Goal: Communication & Community: Answer question/provide support

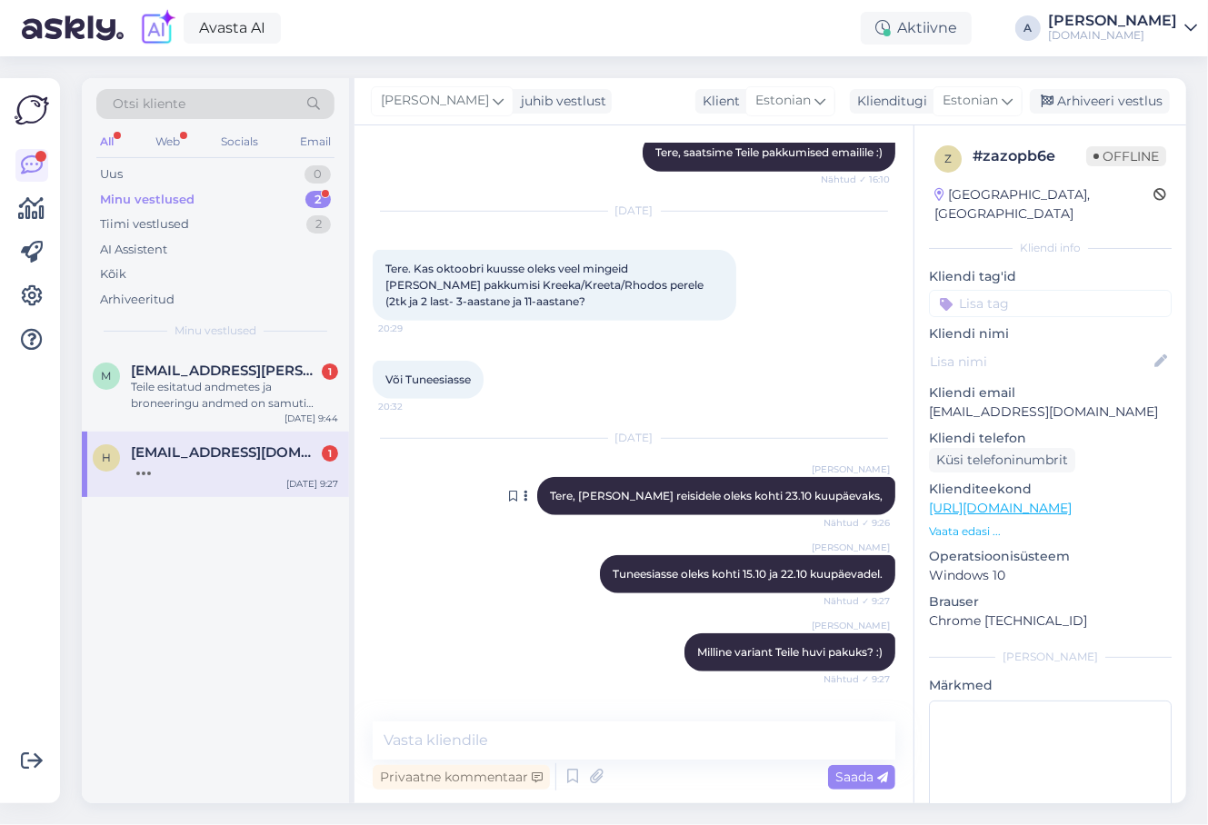
scroll to position [746, 0]
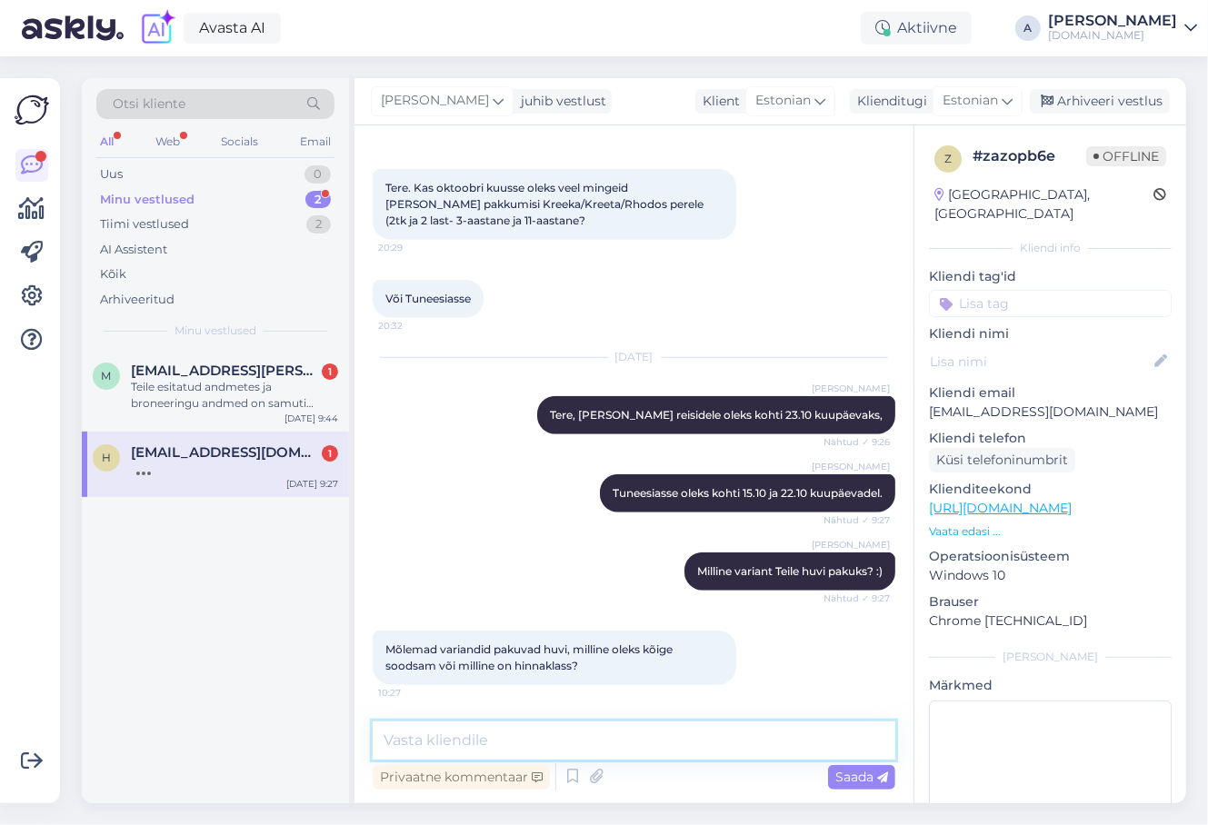
click at [468, 726] on textarea at bounding box center [634, 741] width 523 height 38
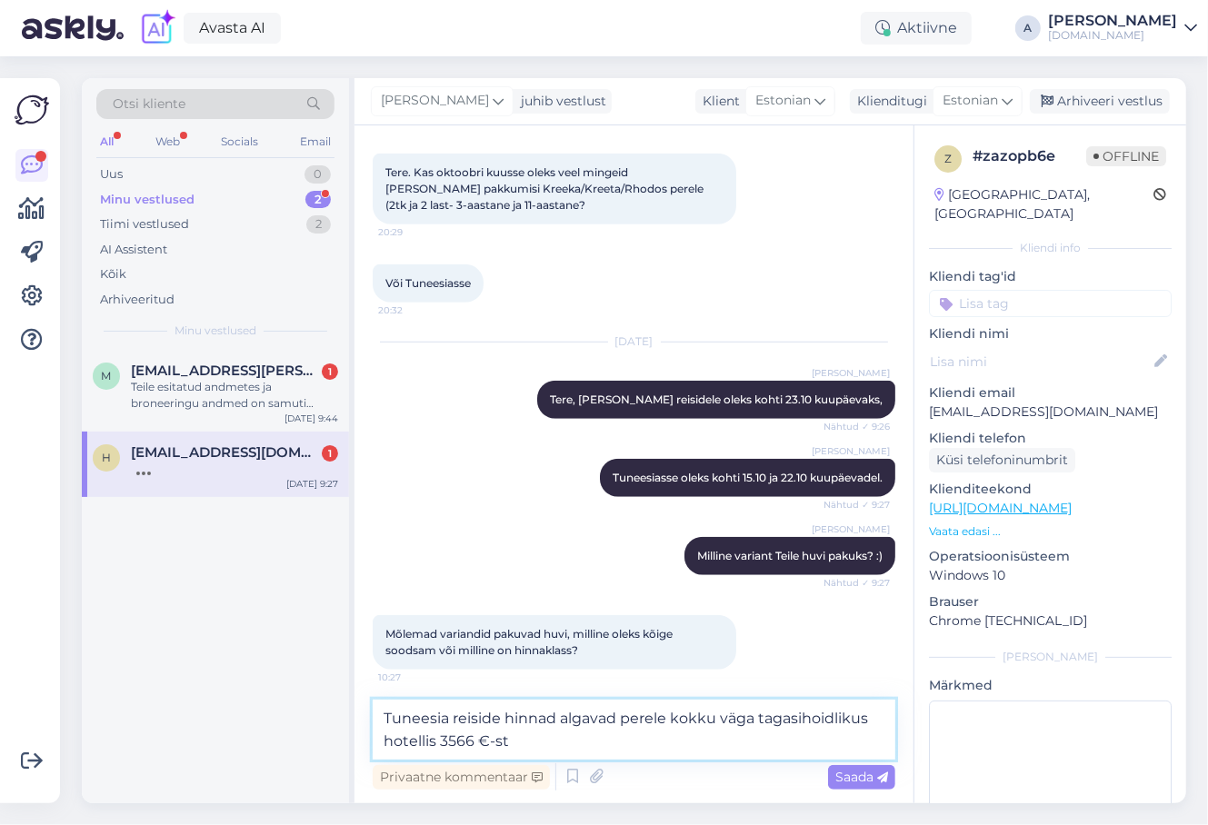
type textarea "Tuneesia reiside hinnad algavad perele kokku väga tagasihoidlikus hotellis 3566…"
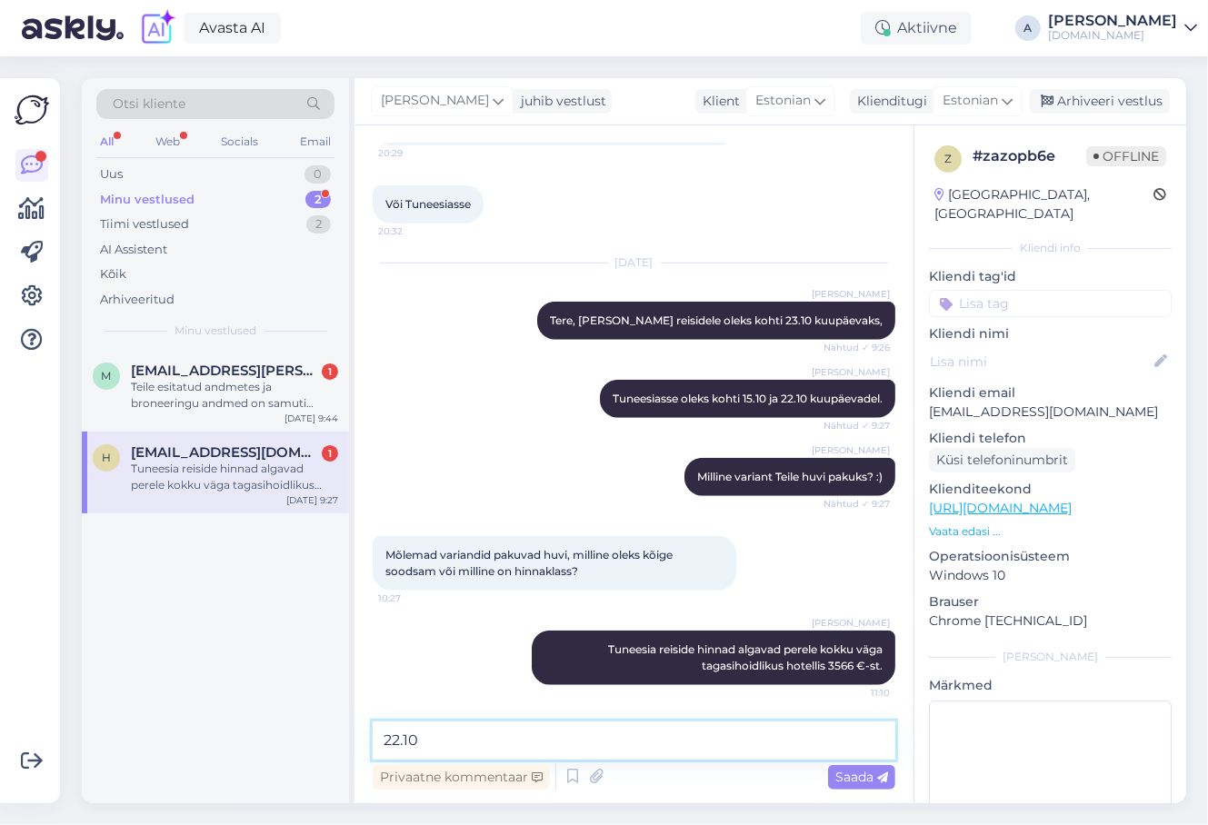
paste textarea "Royal Jinene Beach & Spa (4)"
type textarea "22.10 Royal Jinene Beach & Spa (4), kõik hinnas, 7 ööd, 3566 €"
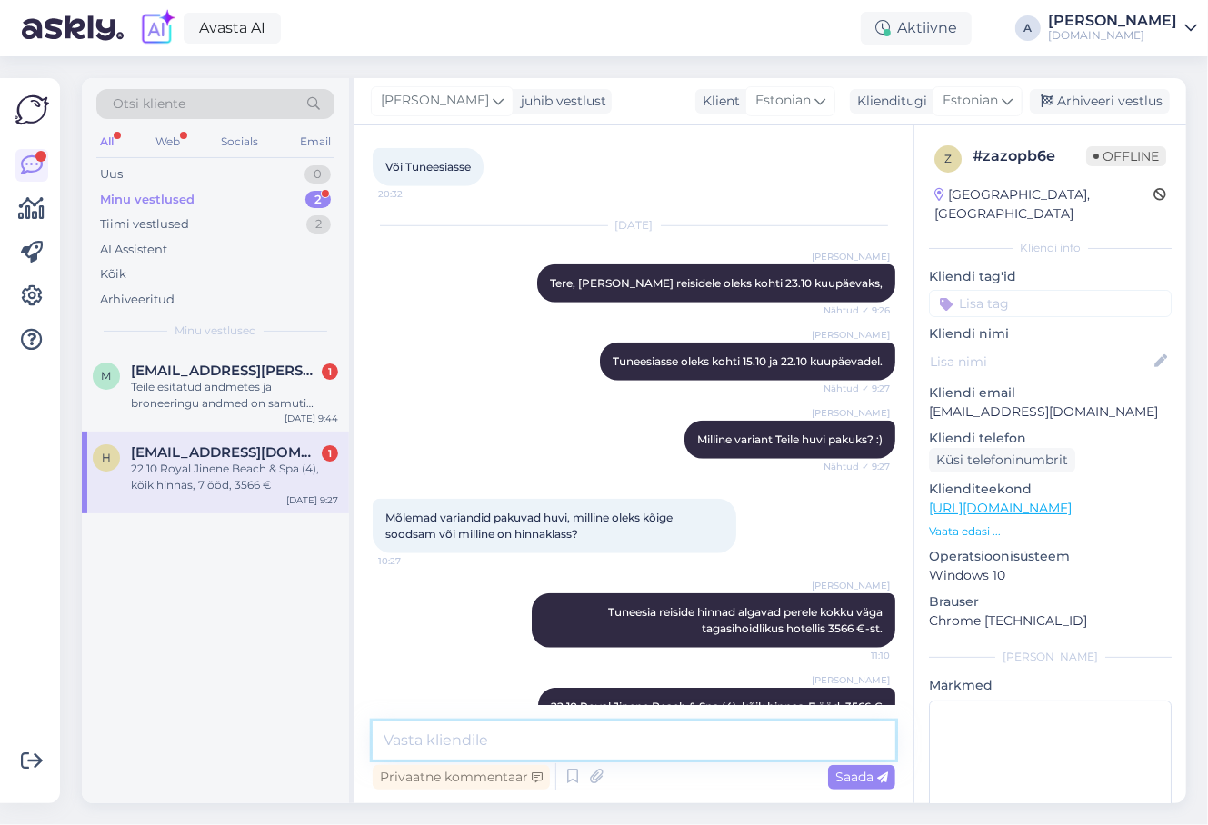
scroll to position [919, 0]
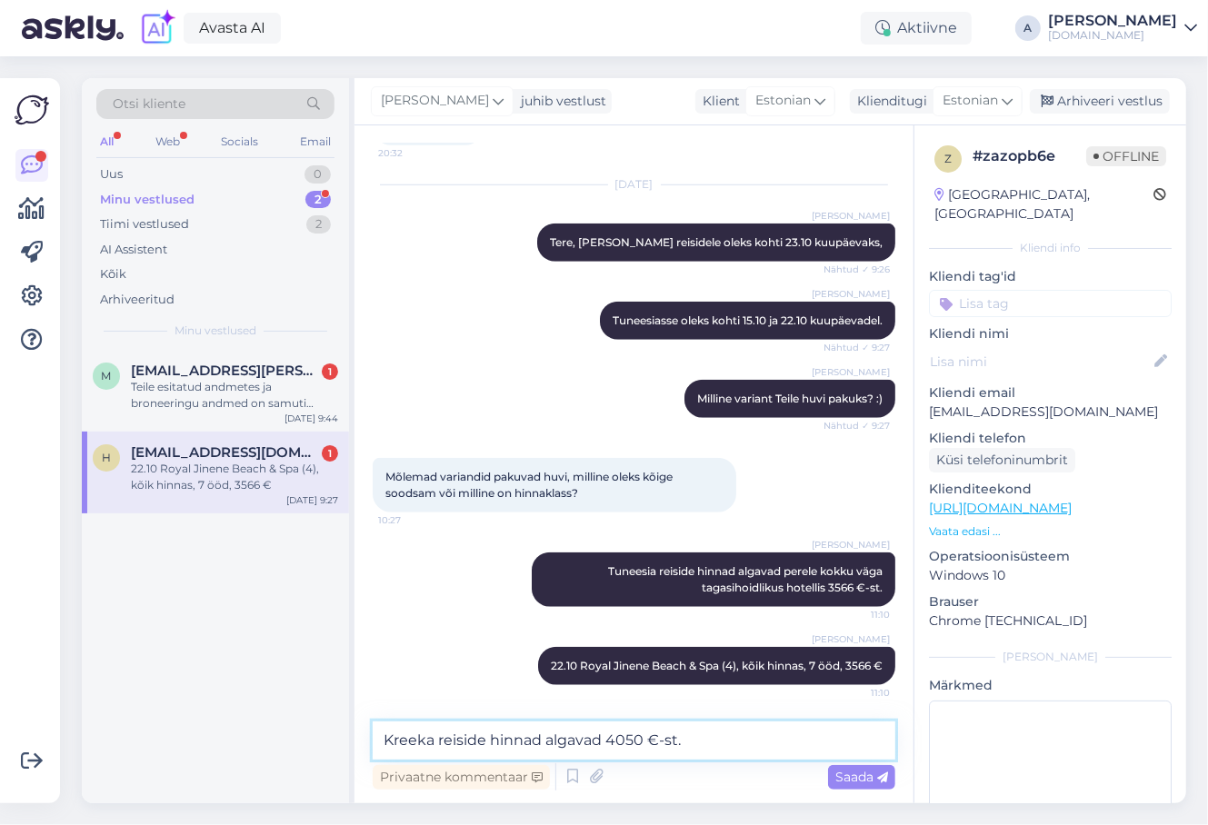
type textarea "Kreeka reiside hinnad algavad 4050 €-st."
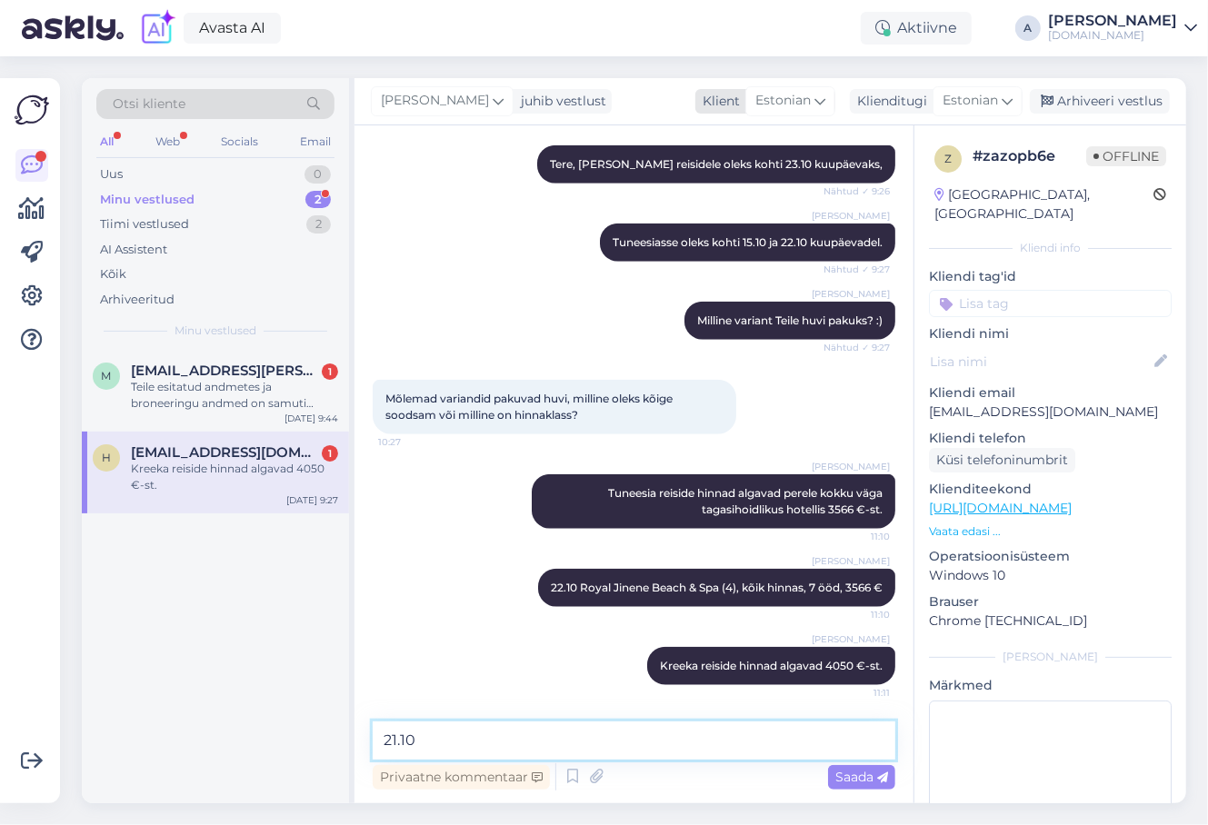
paste textarea "Iraklis Apartments (3)"
click at [597, 738] on textarea "21.10 Iraklis Apartments (3), sökdeta, 9 ööd, 4050 €" at bounding box center [634, 741] width 523 height 38
type textarea "21.10 Iraklis Apartments (3), söökideta, 9 ööd, 4050 €"
click at [782, 744] on textarea "21.10 Iraklis Apartments (3), söökideta, 9 ööd, 4050 €" at bounding box center [634, 741] width 523 height 38
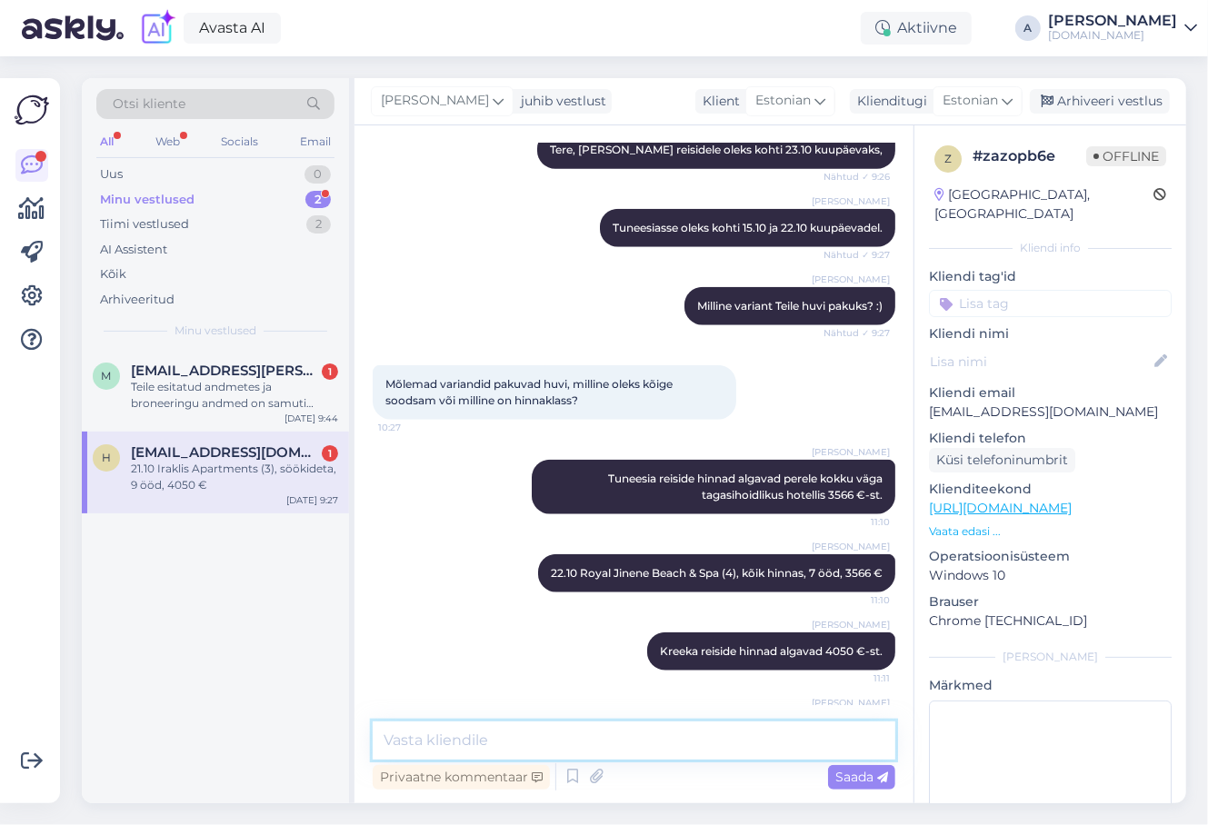
scroll to position [1074, 0]
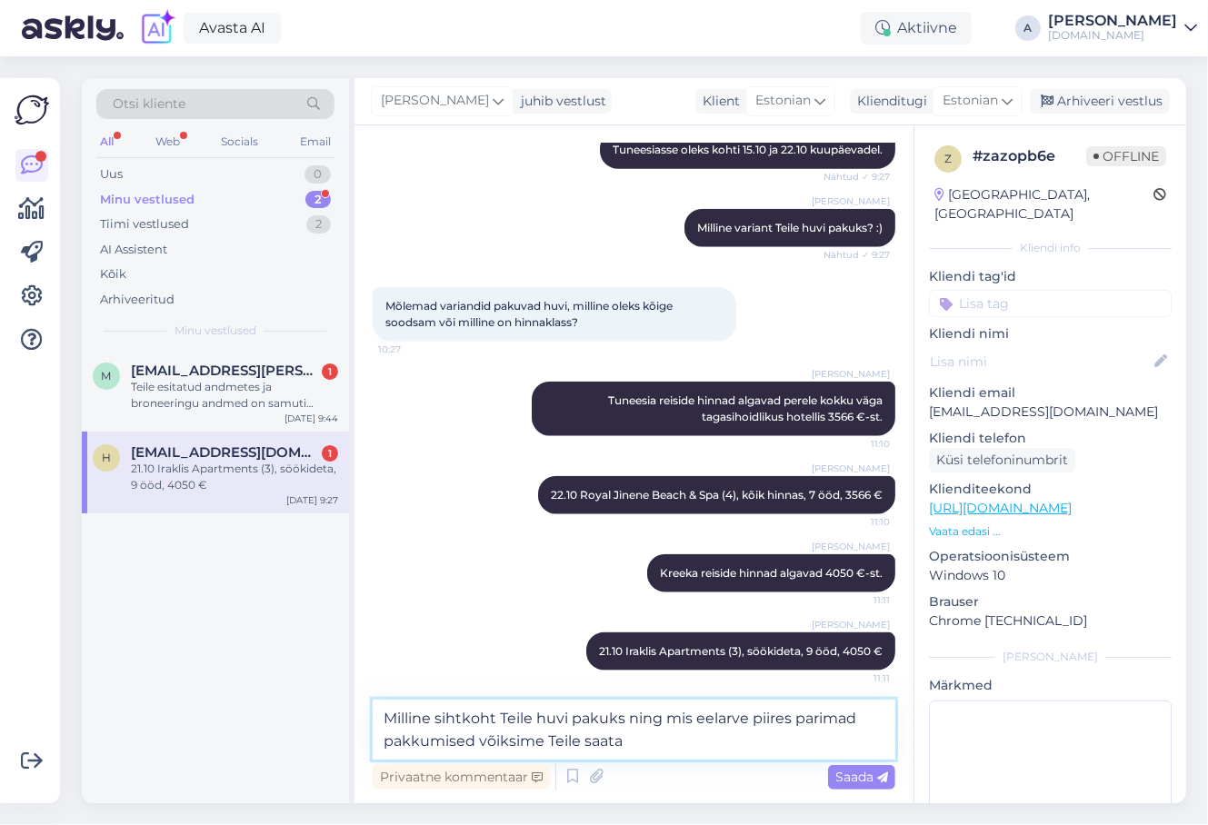
type textarea "[PERSON_NAME] sihtkoht Teile huvi pakuks ning mis eelarve piires parimad pakkum…"
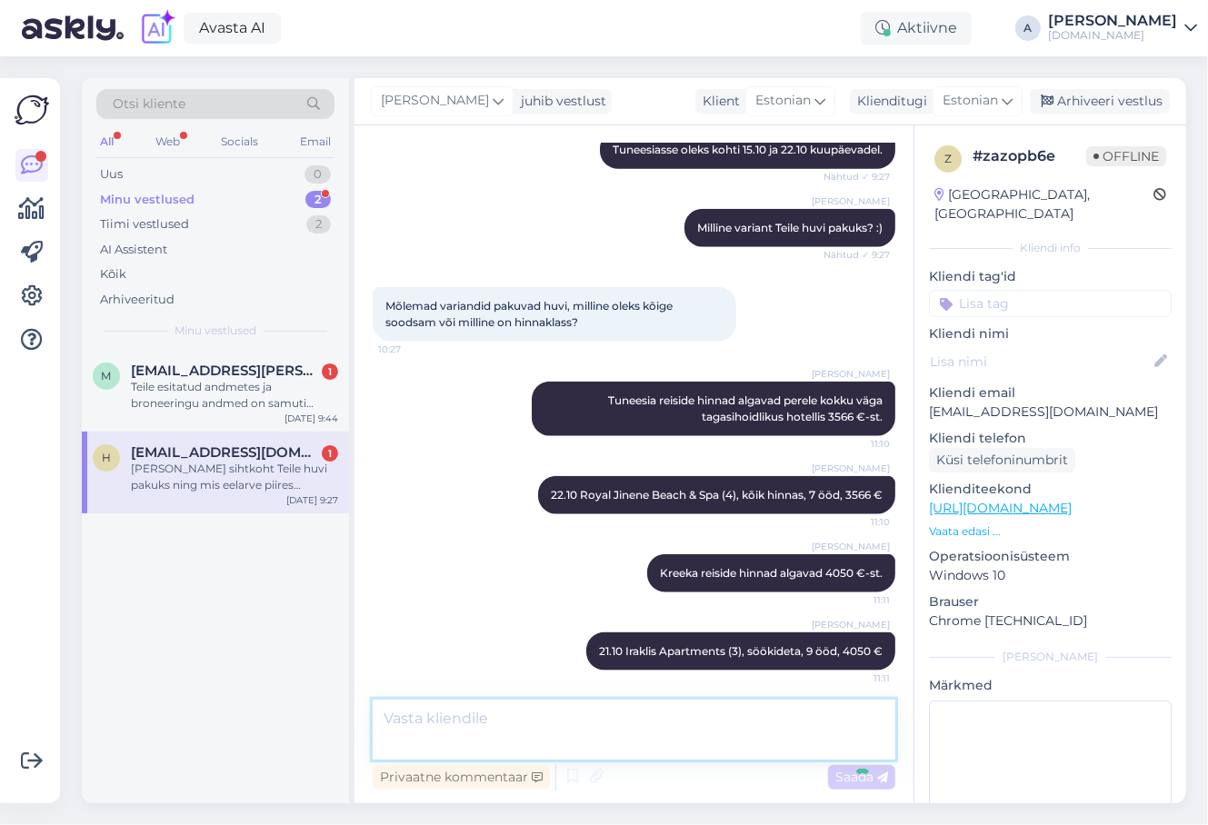
scroll to position [1169, 0]
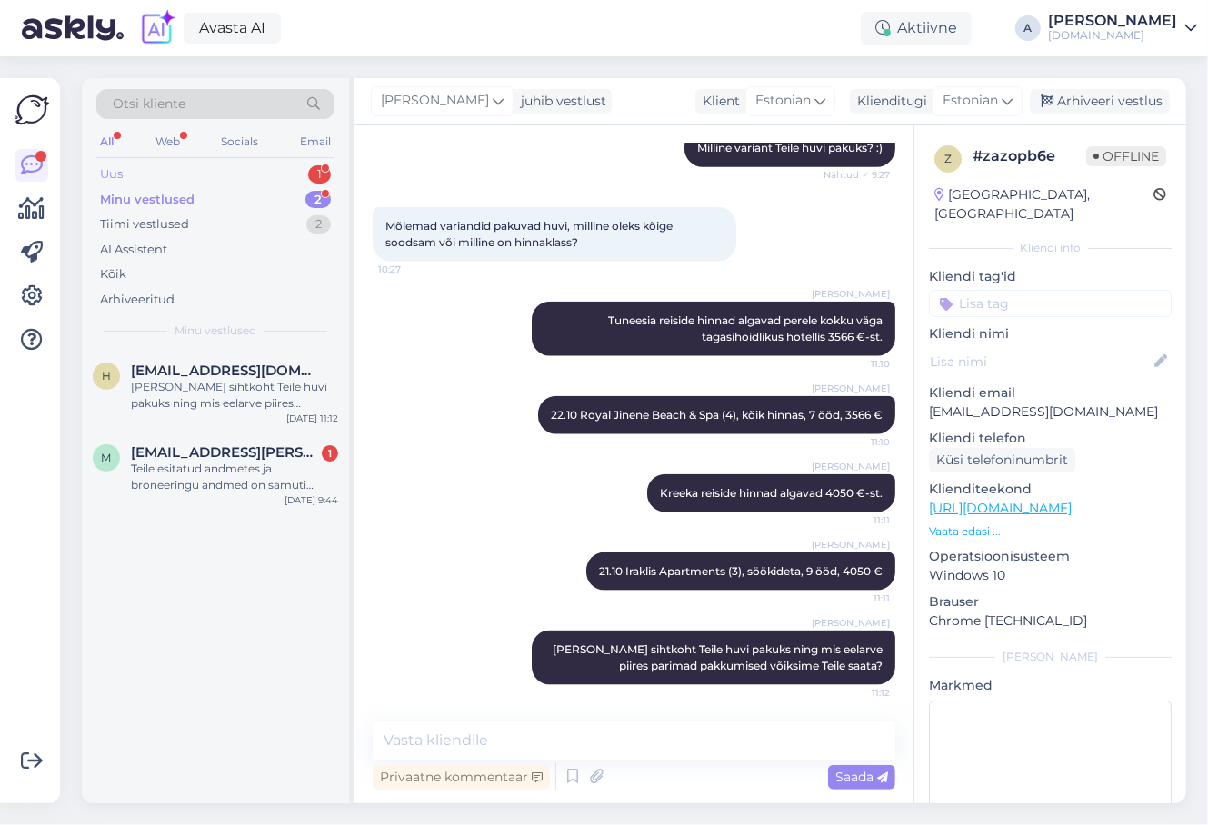
click at [312, 174] on div "1" at bounding box center [319, 174] width 23 height 18
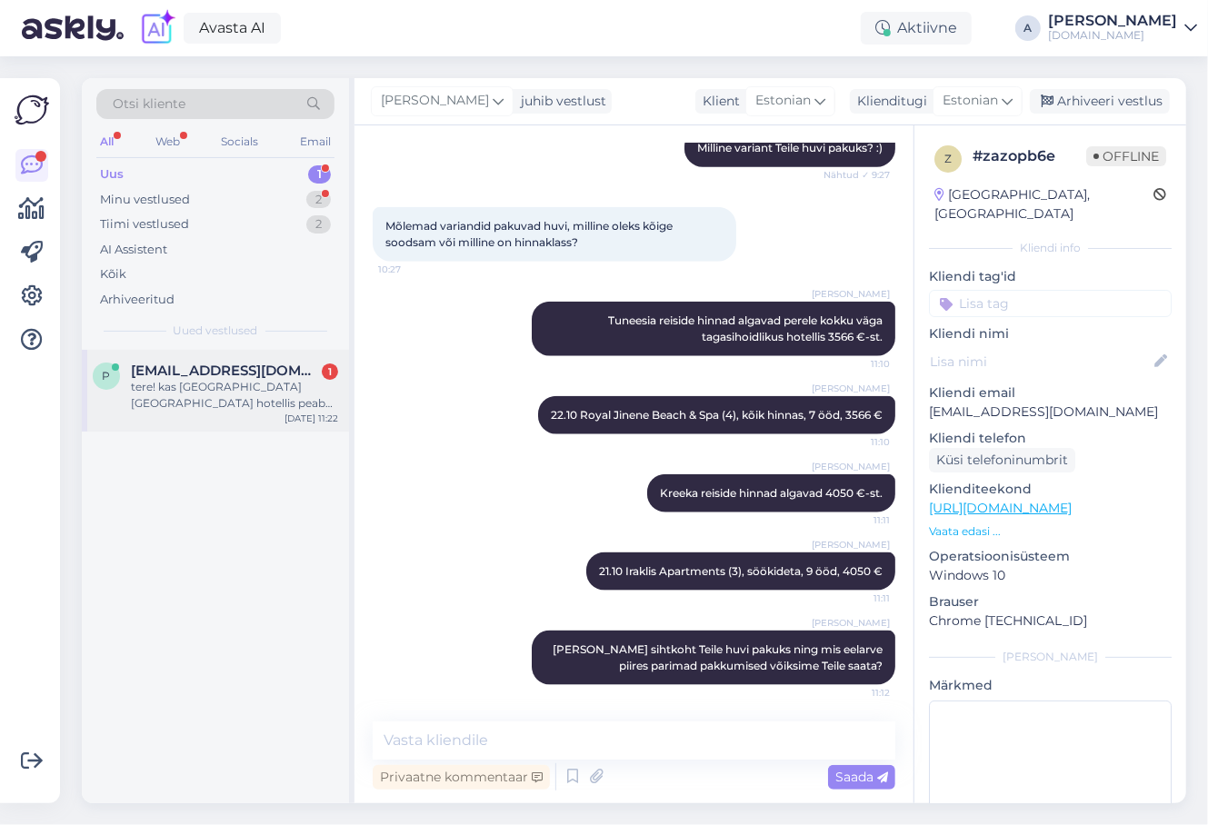
click at [308, 374] on span "[EMAIL_ADDRESS][DOMAIN_NAME]" at bounding box center [225, 371] width 189 height 16
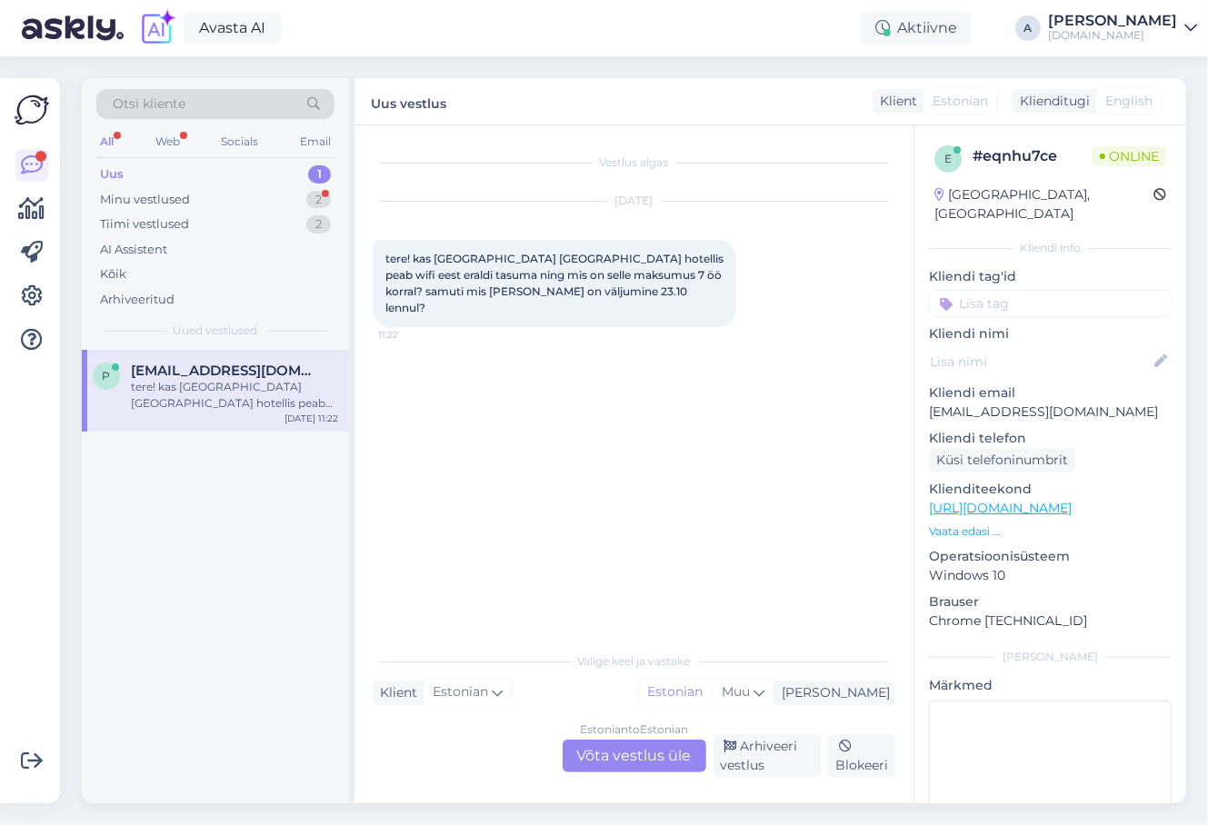
click at [621, 756] on div "Estonian to Estonian Võta vestlus üle" at bounding box center [635, 756] width 144 height 33
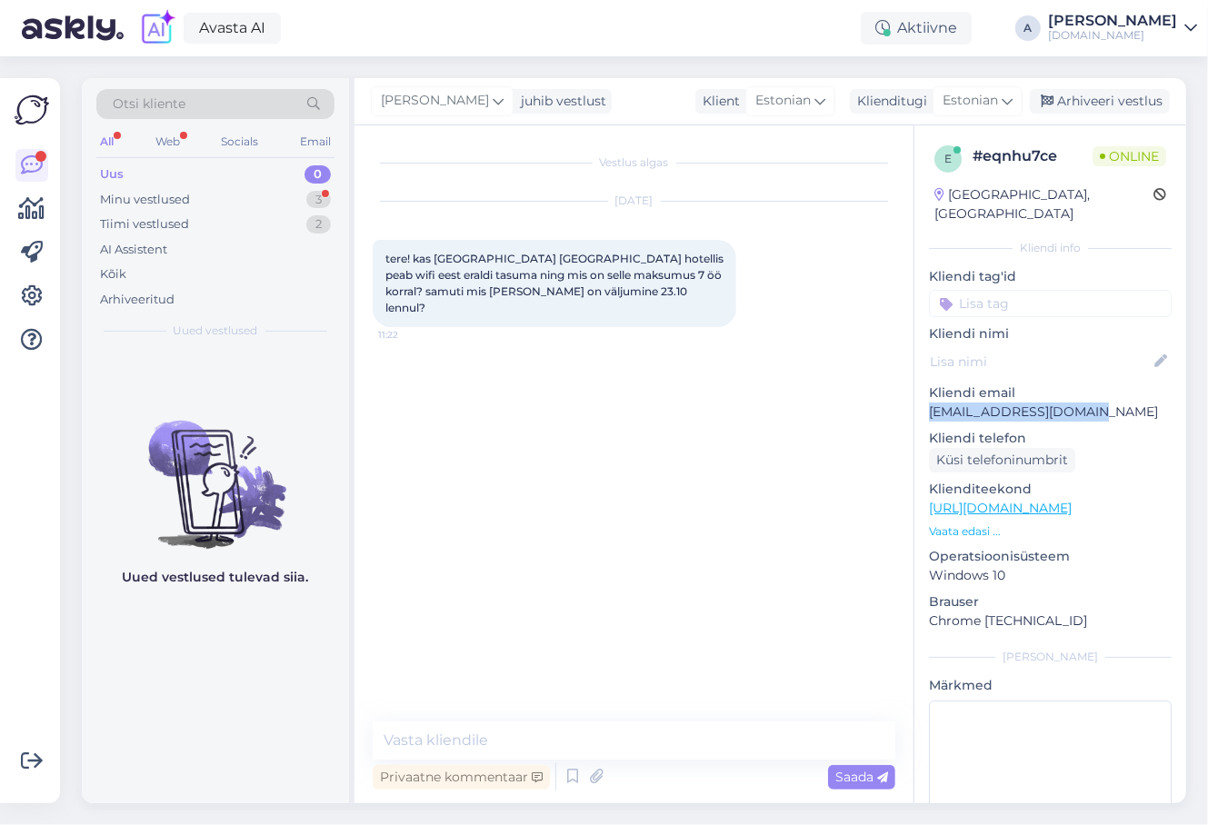
drag, startPoint x: 1121, startPoint y: 398, endPoint x: 922, endPoint y: 394, distance: 199.1
click at [922, 394] on div "e # eqnhu7ce Online [GEOGRAPHIC_DATA], [GEOGRAPHIC_DATA] Kliendi info Kliendi t…" at bounding box center [1050, 508] width 272 height 766
copy p "[EMAIL_ADDRESS][DOMAIN_NAME]"
click at [1078, 429] on p "Kliendi telefon" at bounding box center [1050, 438] width 243 height 19
click at [1071, 500] on link "[URL][DOMAIN_NAME]" at bounding box center [1000, 508] width 143 height 16
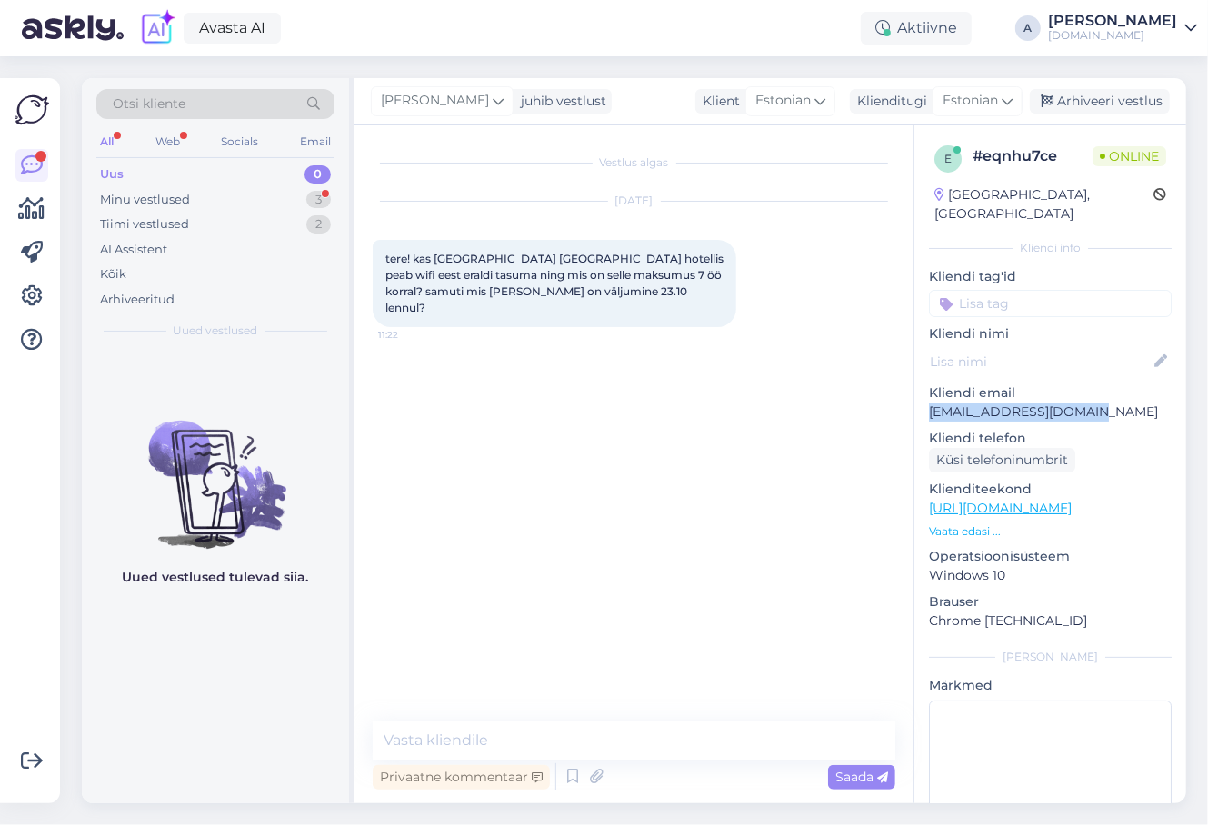
copy p "[EMAIL_ADDRESS][DOMAIN_NAME]"
drag, startPoint x: 1058, startPoint y: 389, endPoint x: 558, endPoint y: 220, distance: 527.6
click at [918, 388] on div "e # eqnhu7ce Online [GEOGRAPHIC_DATA], [GEOGRAPHIC_DATA] Kliendi info Kliendi t…" at bounding box center [1050, 508] width 272 height 766
click at [575, 732] on textarea at bounding box center [634, 741] width 523 height 38
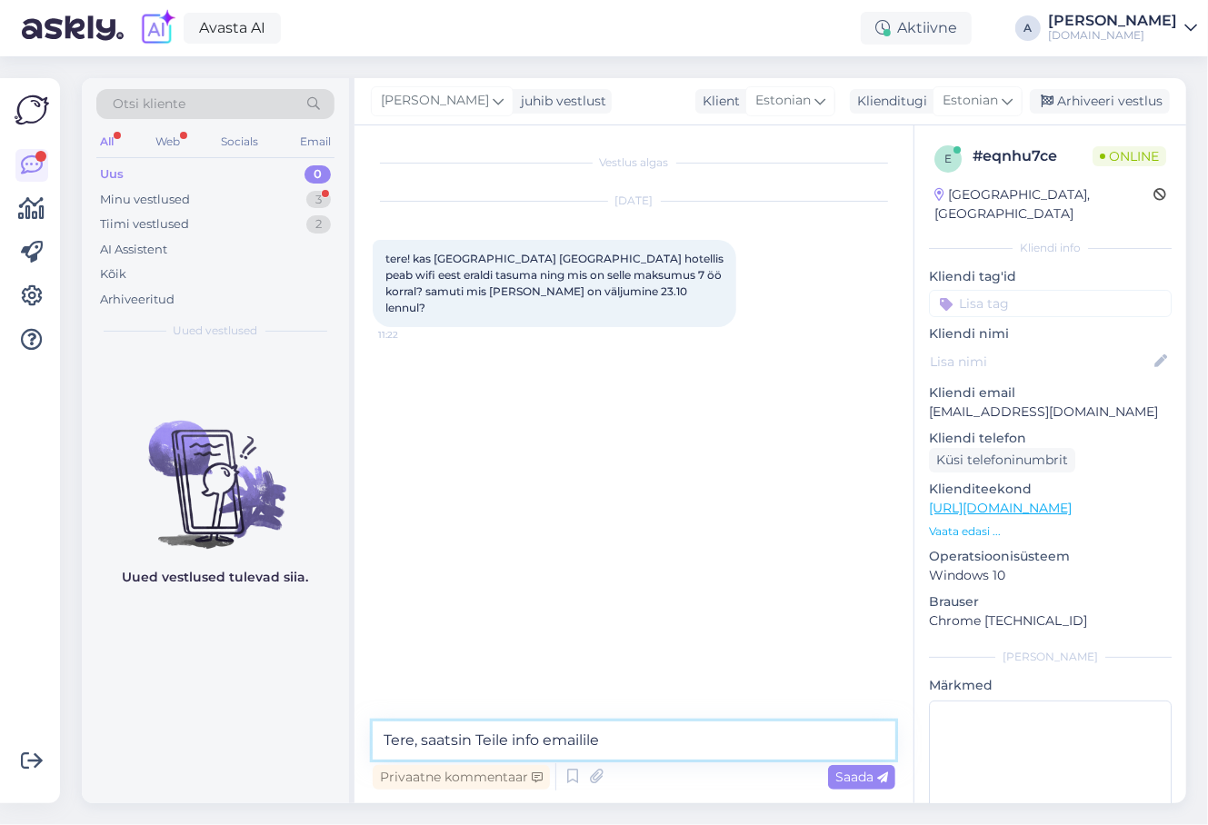
type textarea "Tere, saatsin Teile info emailile."
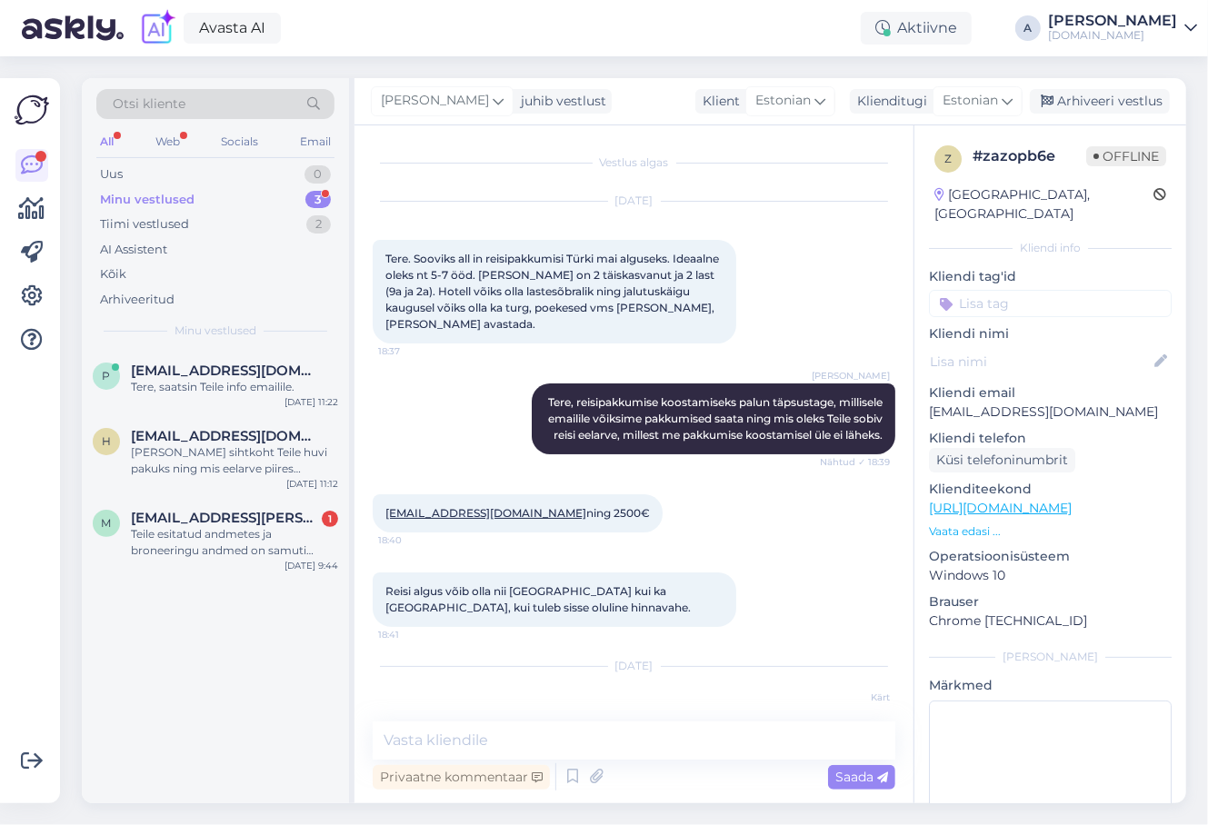
scroll to position [1169, 0]
